Goal: Information Seeking & Learning: Learn about a topic

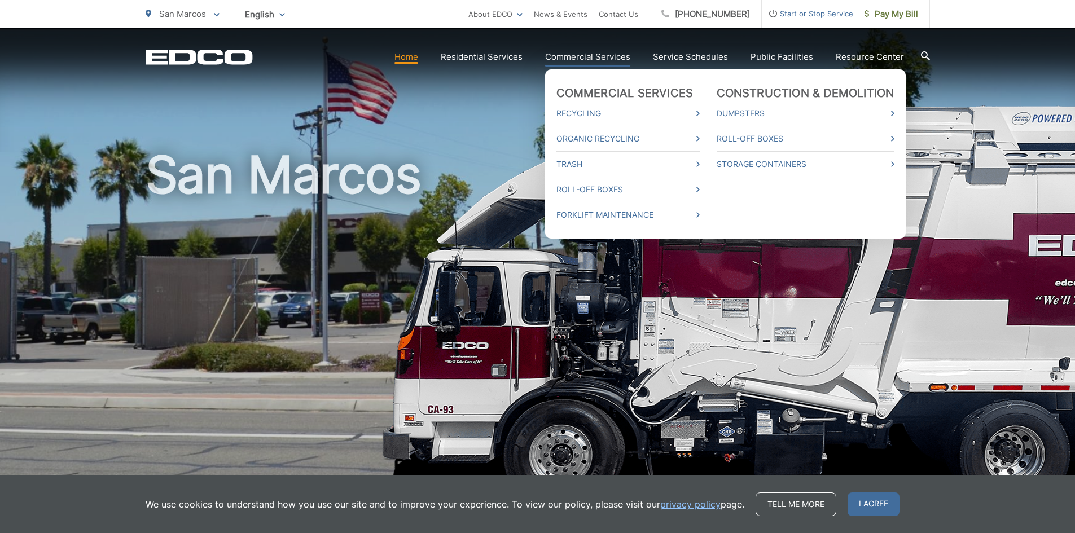
click at [599, 55] on link "Commercial Services" at bounding box center [587, 57] width 85 height 14
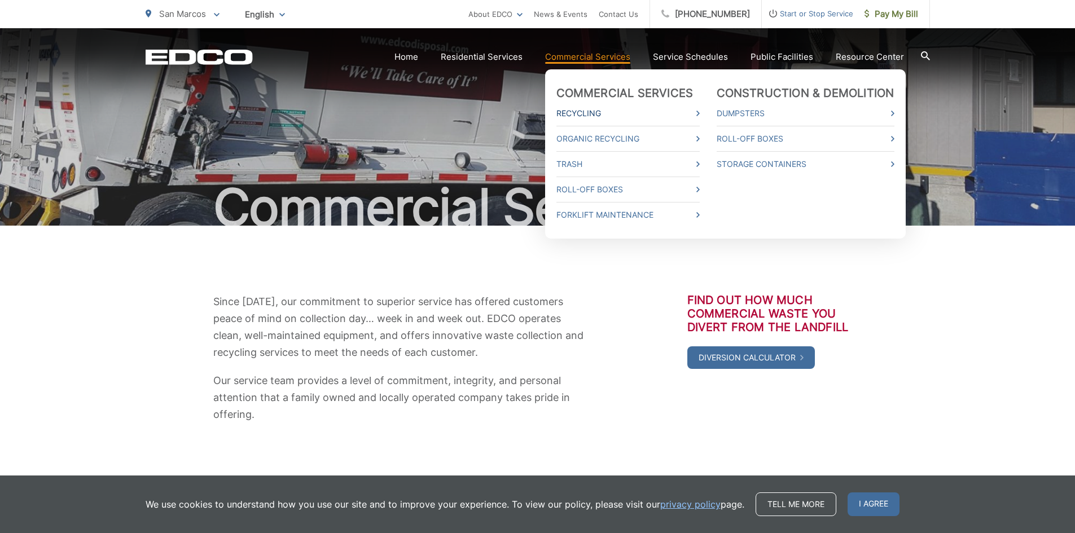
click at [579, 109] on link "Recycling" at bounding box center [628, 114] width 143 height 14
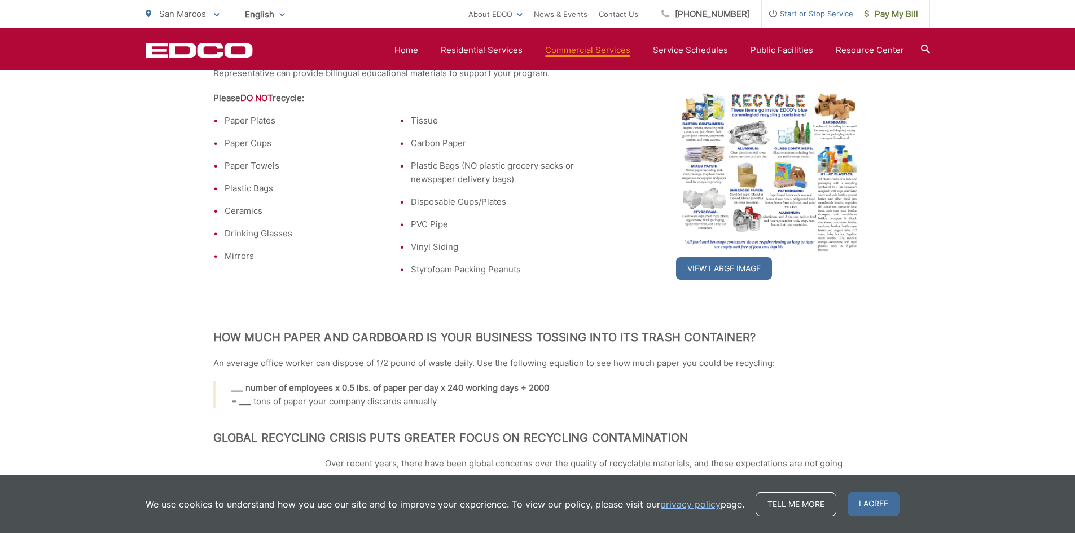
scroll to position [339, 0]
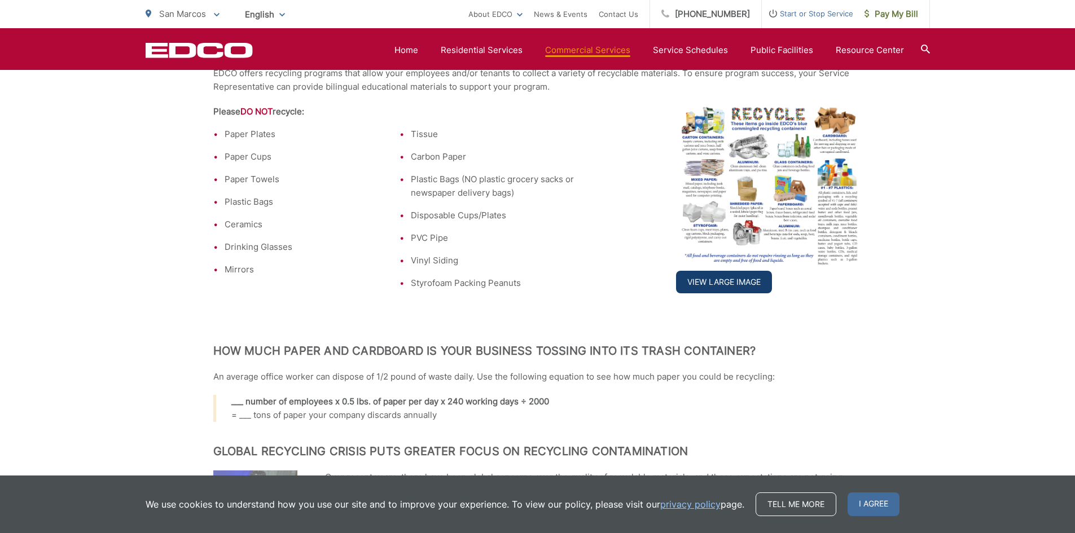
click at [743, 289] on link "View Large Image" at bounding box center [724, 282] width 96 height 23
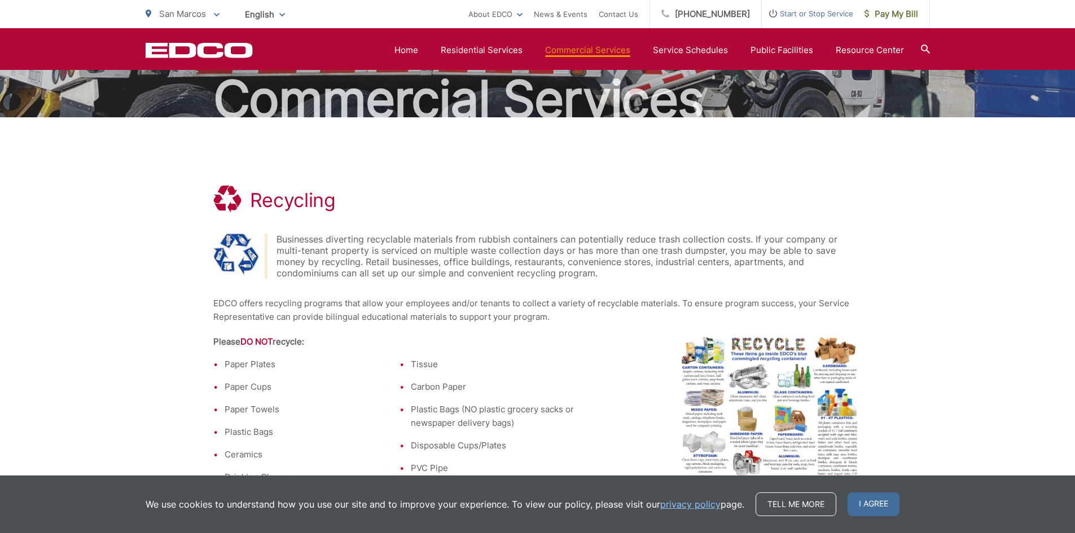
scroll to position [0, 0]
